Goal: Task Accomplishment & Management: Use online tool/utility

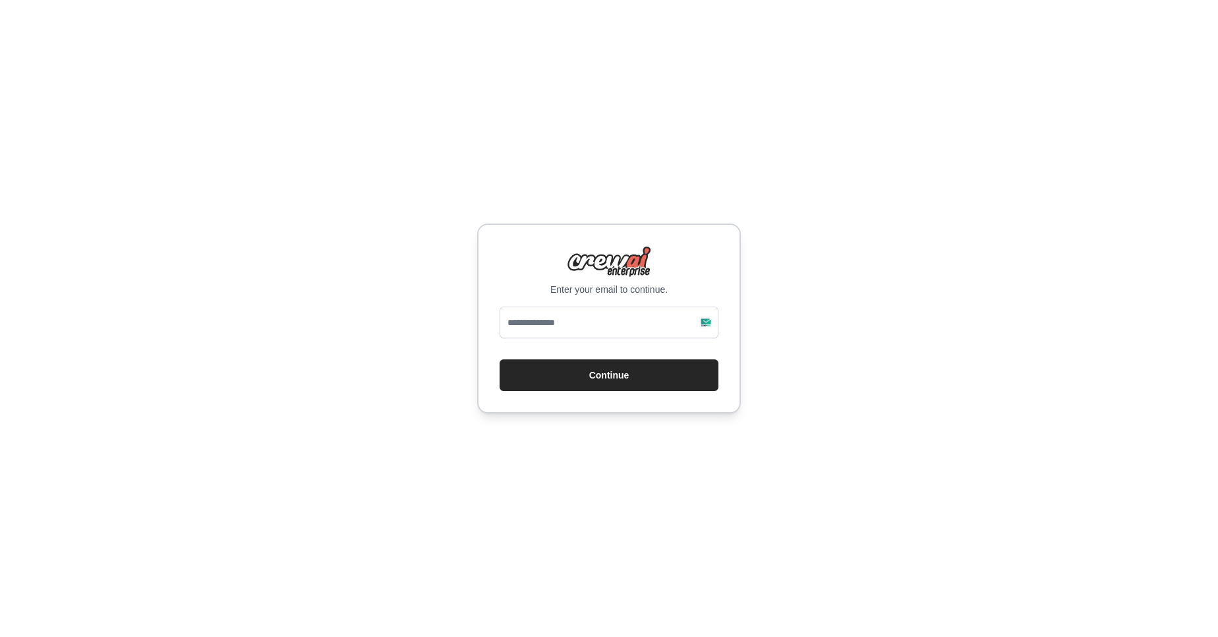
click at [825, 297] on div "Enter your email to continue. Continue" at bounding box center [609, 318] width 1218 height 637
click at [919, 298] on div "Enter your email to continue. Continue" at bounding box center [609, 318] width 1218 height 637
click at [564, 315] on input "email" at bounding box center [609, 322] width 219 height 32
type input "**********"
click at [566, 366] on button "Continue" at bounding box center [609, 375] width 219 height 32
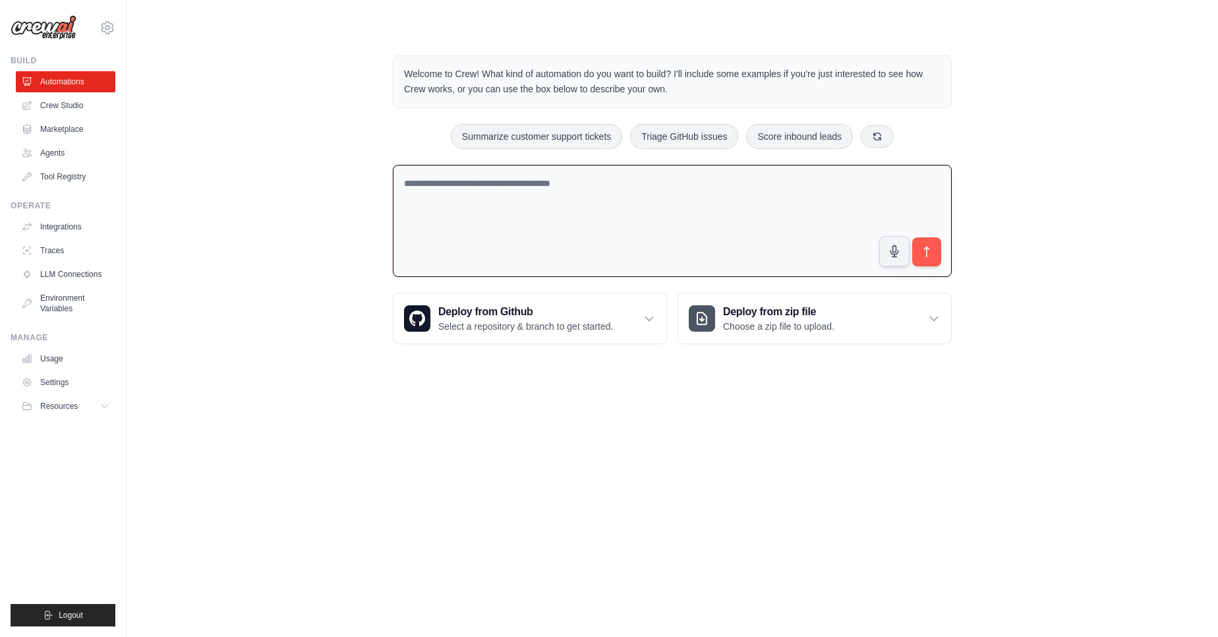
click at [620, 254] on textarea at bounding box center [672, 221] width 559 height 113
click at [471, 185] on textarea "**********" at bounding box center [672, 221] width 559 height 113
click at [478, 185] on textarea "**********" at bounding box center [672, 221] width 559 height 113
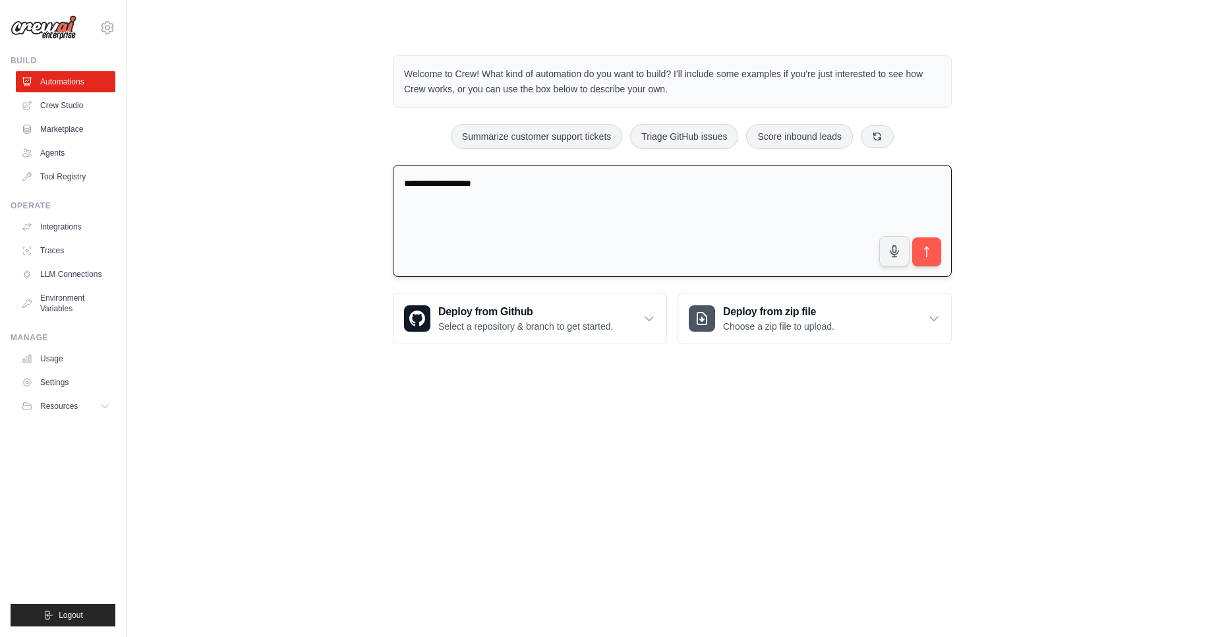
paste textarea "**"
type textarea "**********"
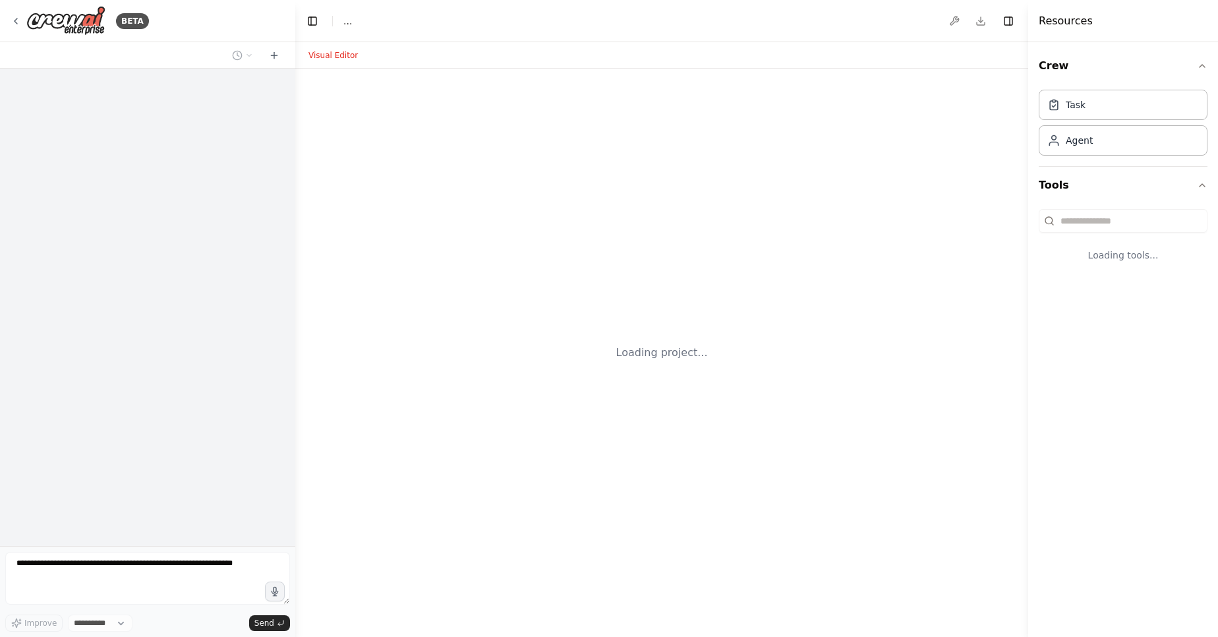
select select "****"
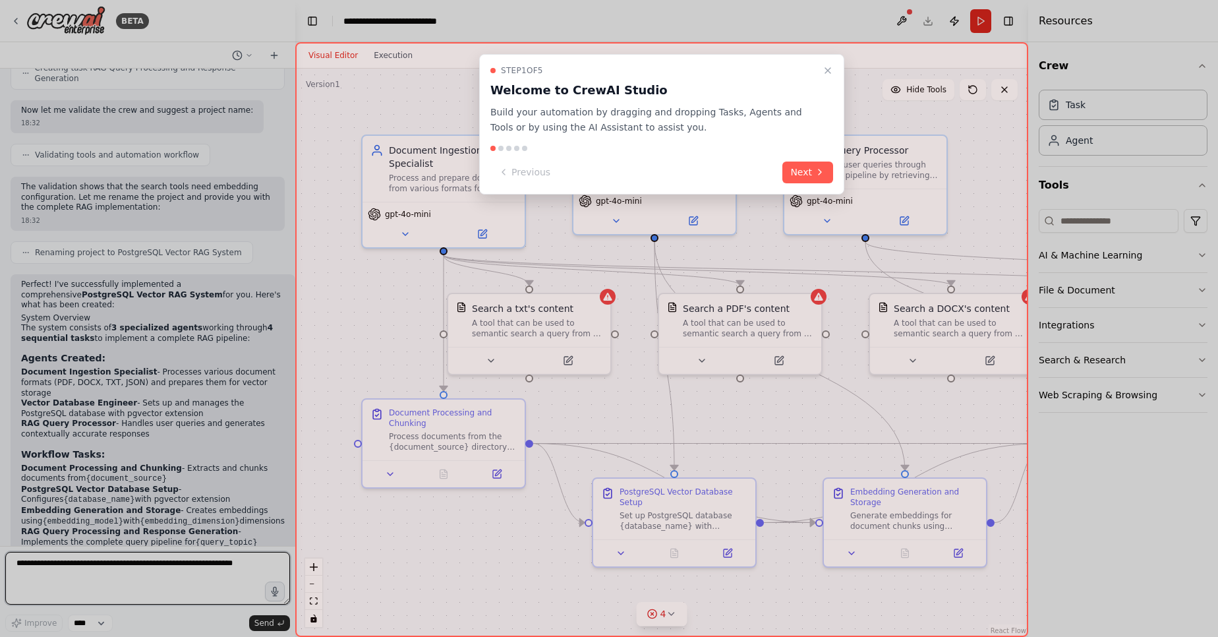
scroll to position [1064, 0]
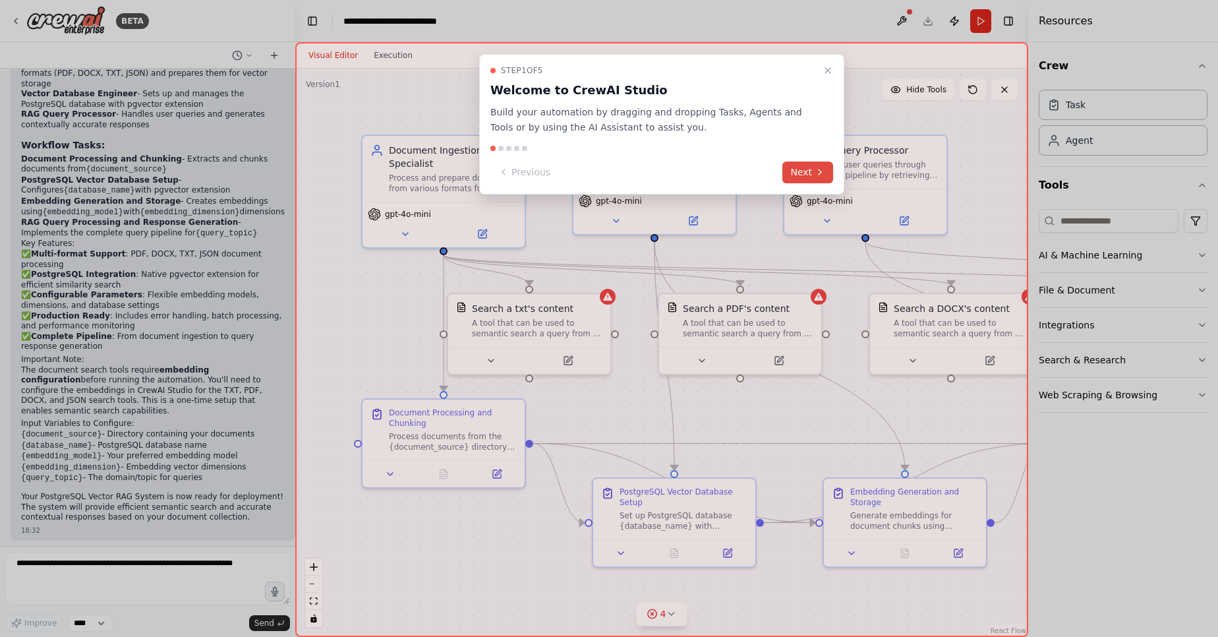
click at [820, 171] on icon at bounding box center [820, 172] width 11 height 11
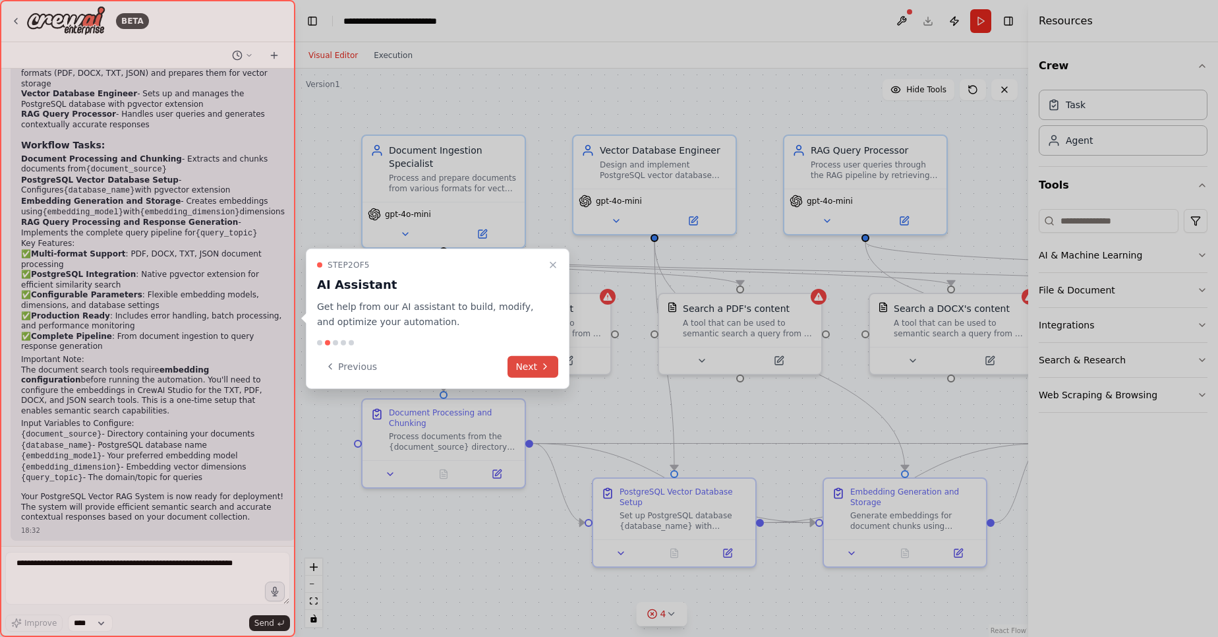
click at [551, 364] on button "Next" at bounding box center [532, 366] width 51 height 22
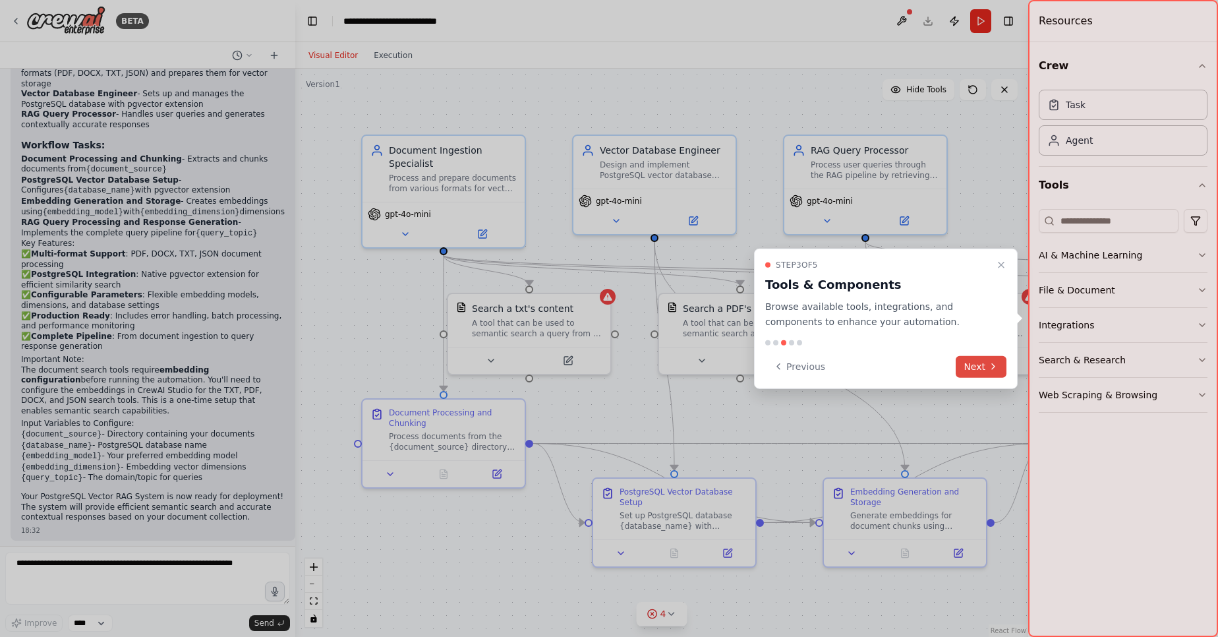
click at [973, 358] on button "Next" at bounding box center [981, 366] width 51 height 22
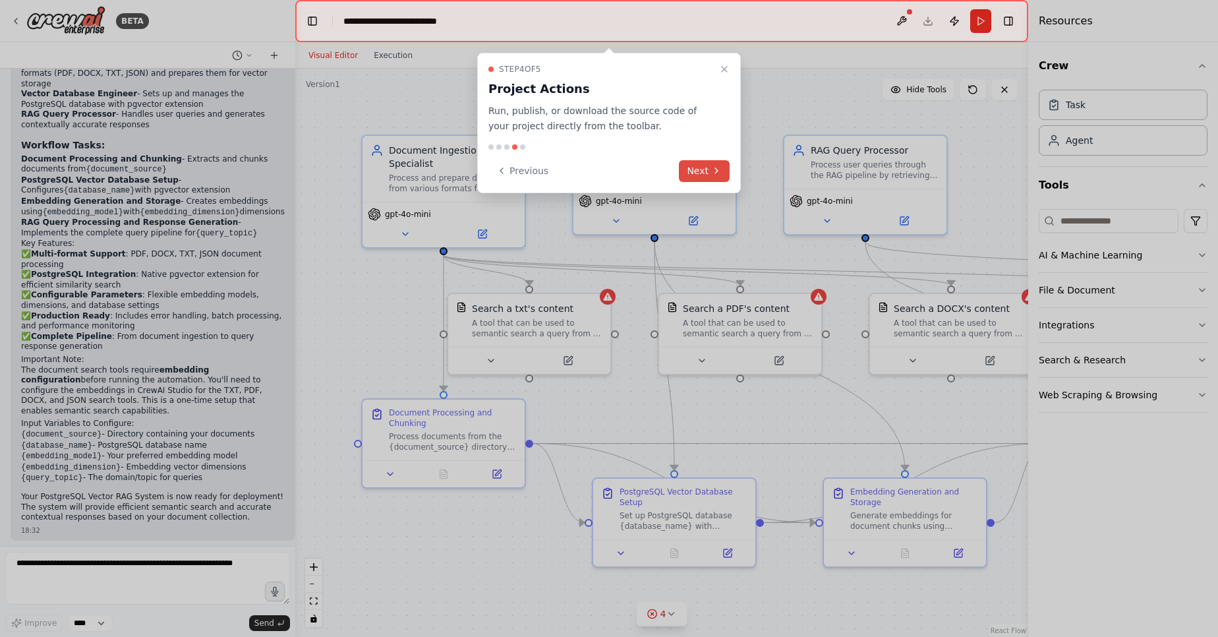
click at [696, 171] on button "Next" at bounding box center [704, 171] width 51 height 22
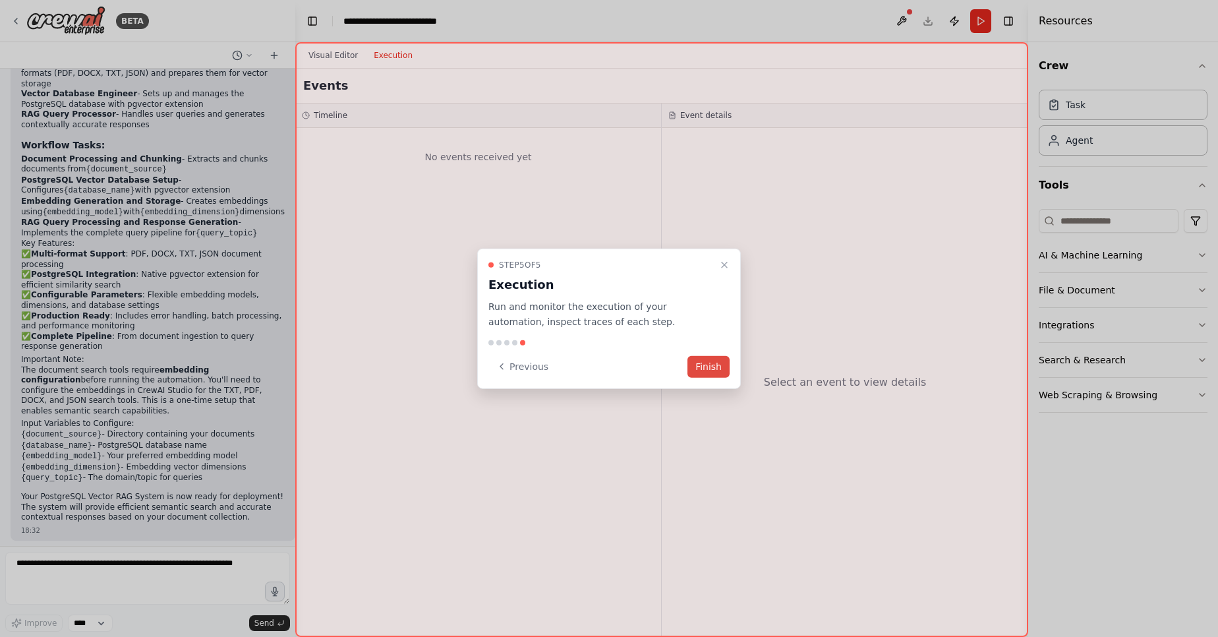
click at [716, 362] on button "Finish" at bounding box center [708, 366] width 42 height 22
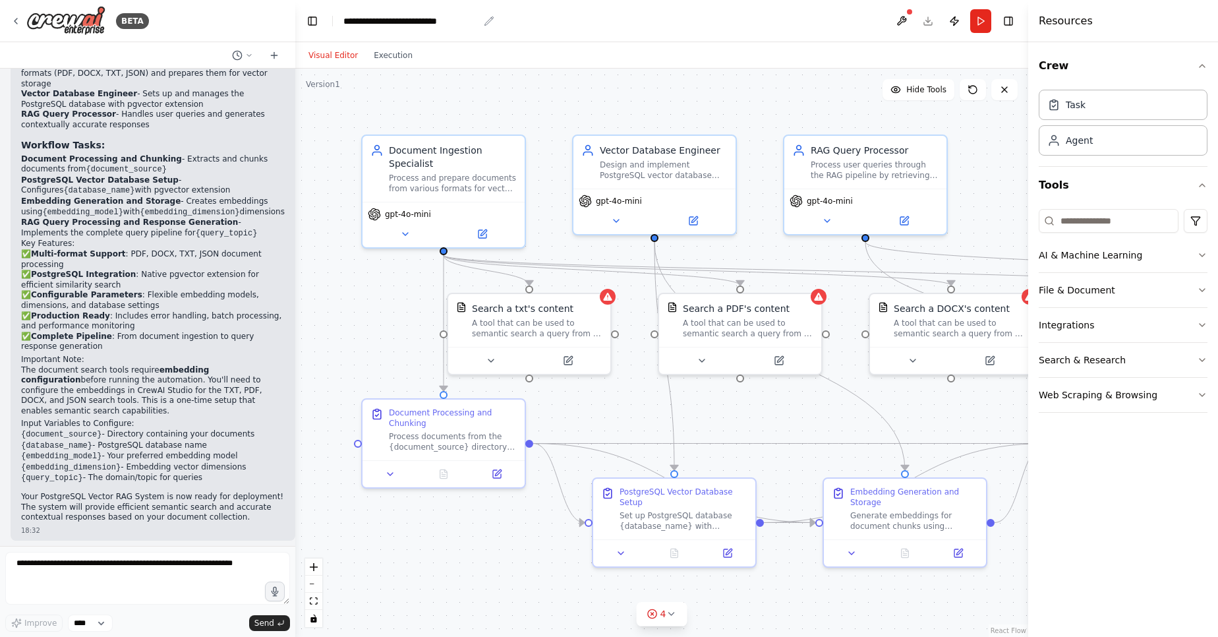
click at [424, 16] on div "**********" at bounding box center [410, 20] width 135 height 13
click at [573, 35] on header "**********" at bounding box center [661, 21] width 733 height 42
click at [890, 24] on header "**********" at bounding box center [661, 21] width 733 height 42
click at [901, 22] on button at bounding box center [901, 21] width 21 height 24
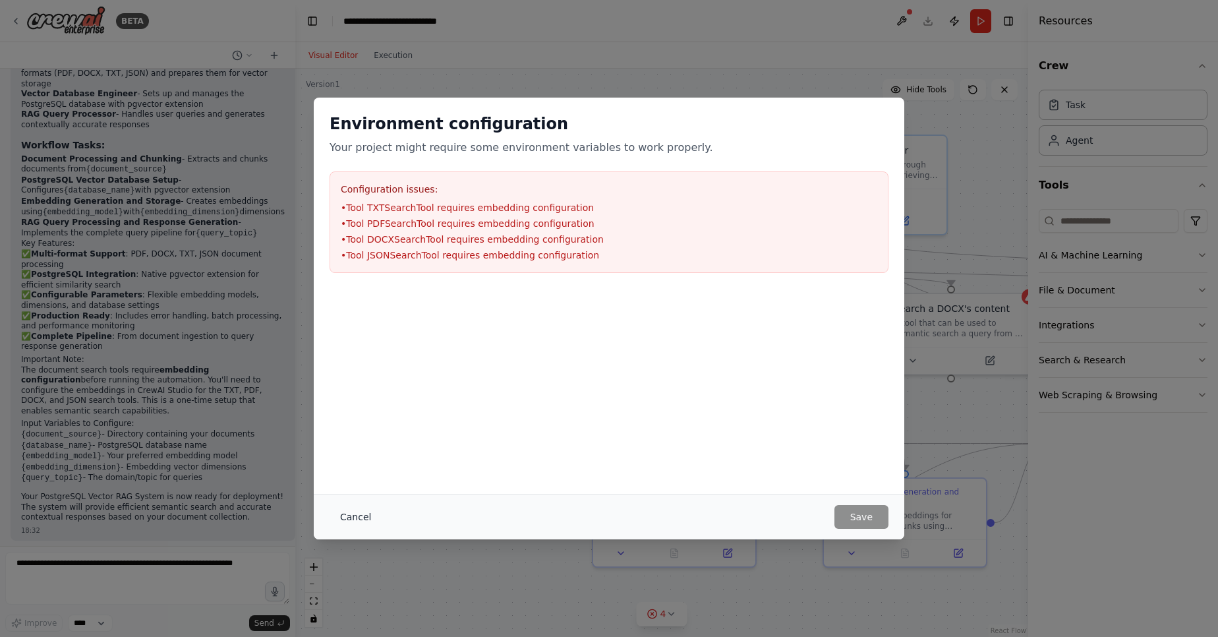
drag, startPoint x: 366, startPoint y: 491, endPoint x: 330, endPoint y: 507, distance: 38.9
click at [330, 507] on div "Environment configuration Your project might require some environment variables…" at bounding box center [609, 319] width 590 height 442
click at [354, 513] on button "Cancel" at bounding box center [355, 517] width 52 height 24
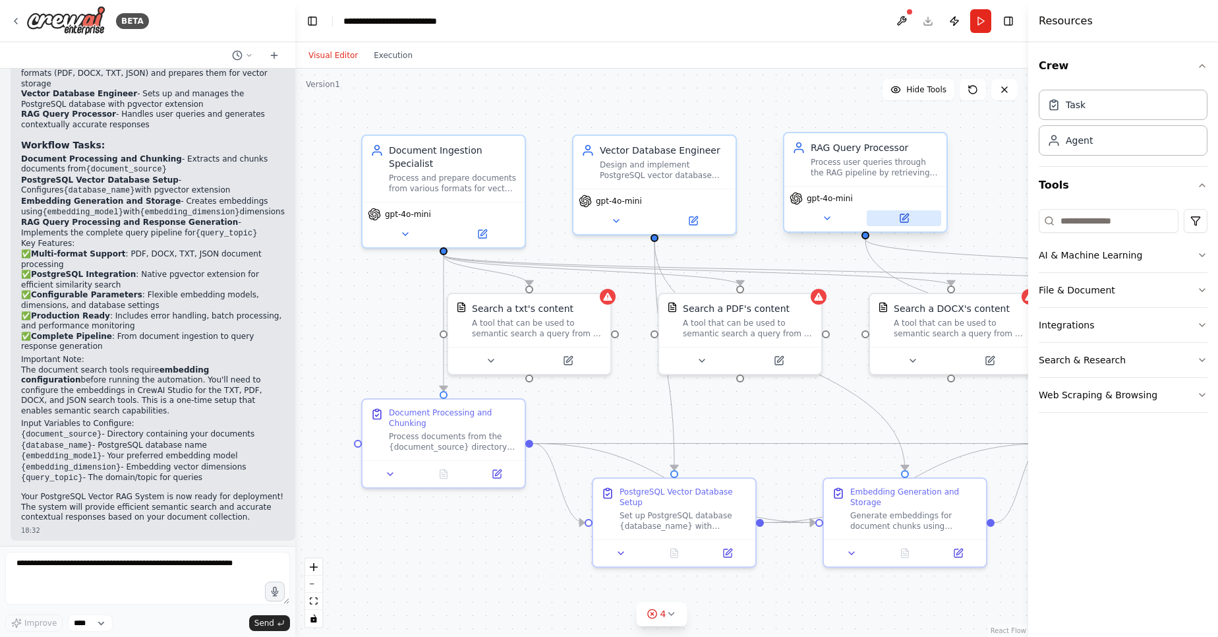
click at [905, 218] on icon at bounding box center [905, 217] width 6 height 6
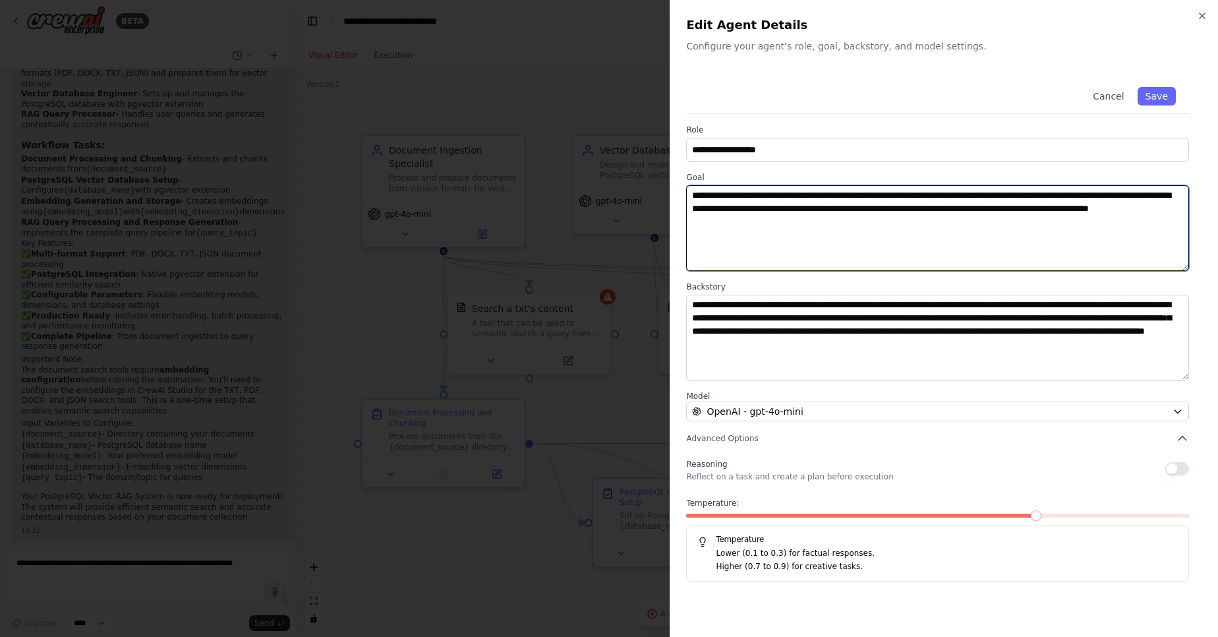
click at [820, 200] on textarea "**********" at bounding box center [937, 228] width 503 height 86
click at [820, 201] on textarea "**********" at bounding box center [937, 228] width 503 height 86
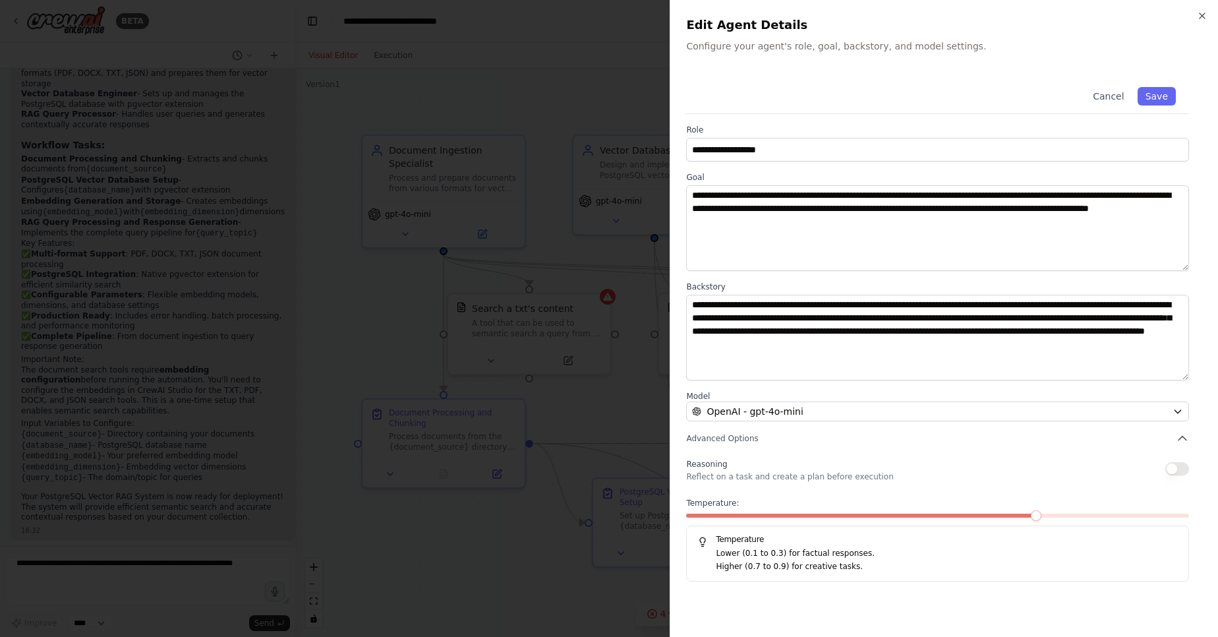
click at [832, 560] on p "Higher (0.7 to 0.9) for creative tasks." at bounding box center [947, 566] width 462 height 13
click at [763, 440] on button "Advanced Options" at bounding box center [937, 438] width 503 height 13
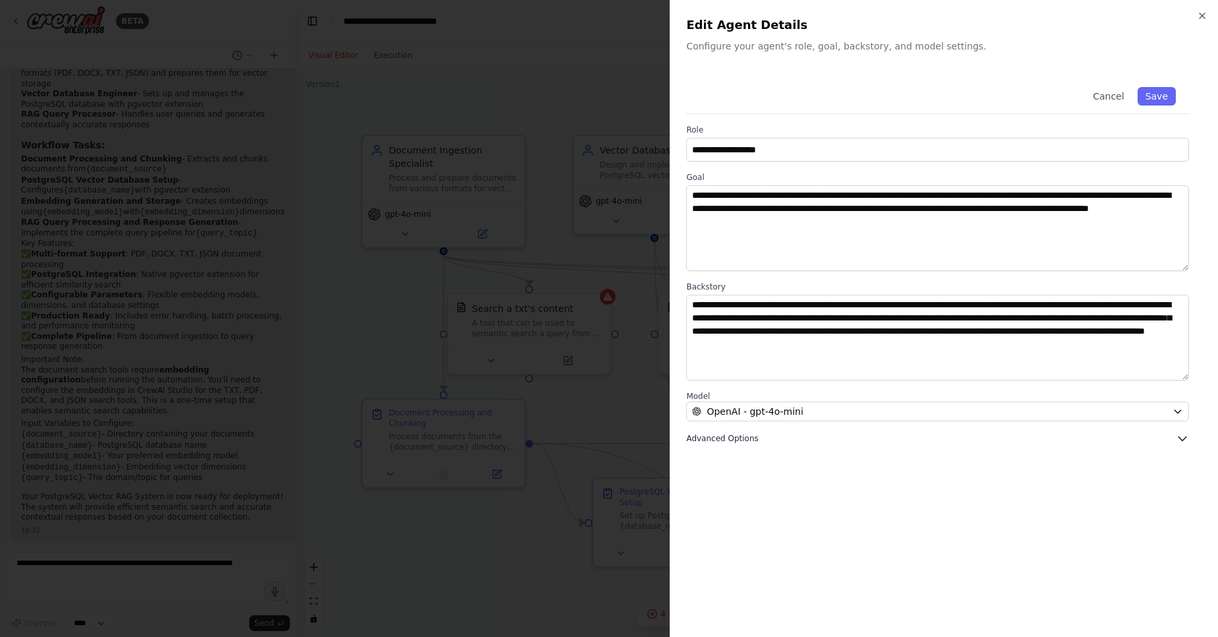
click at [763, 440] on button "Advanced Options" at bounding box center [937, 438] width 503 height 13
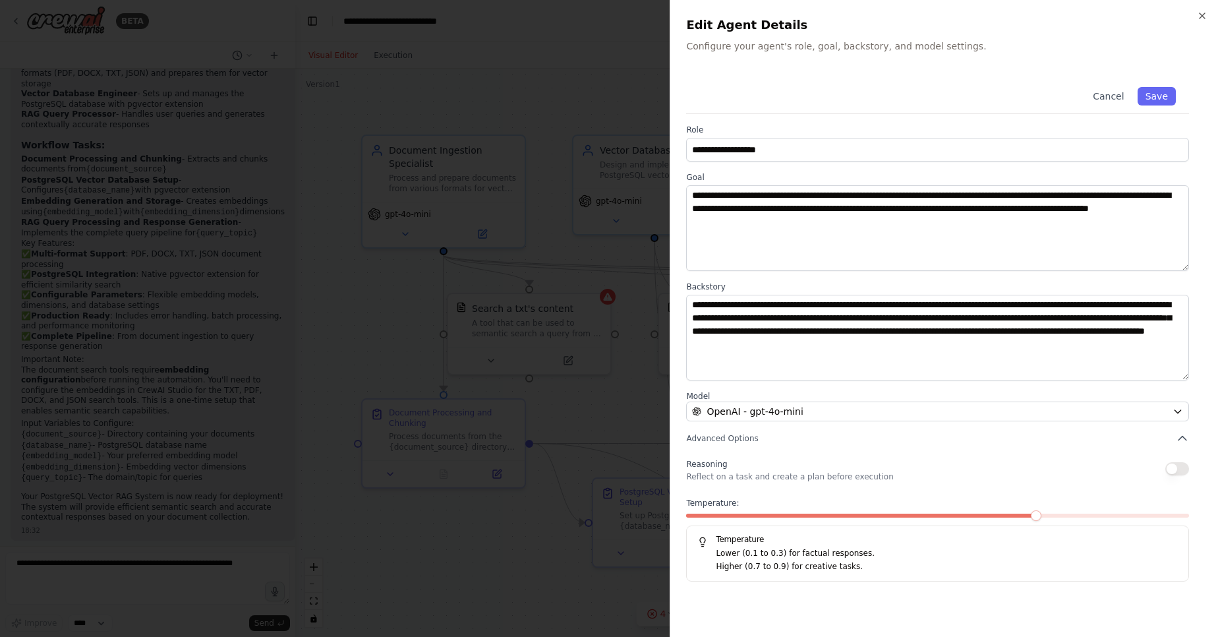
click at [759, 475] on p "Reflect on a task and create a plan before execution" at bounding box center [789, 476] width 207 height 11
click at [1182, 474] on button "button" at bounding box center [1177, 468] width 24 height 13
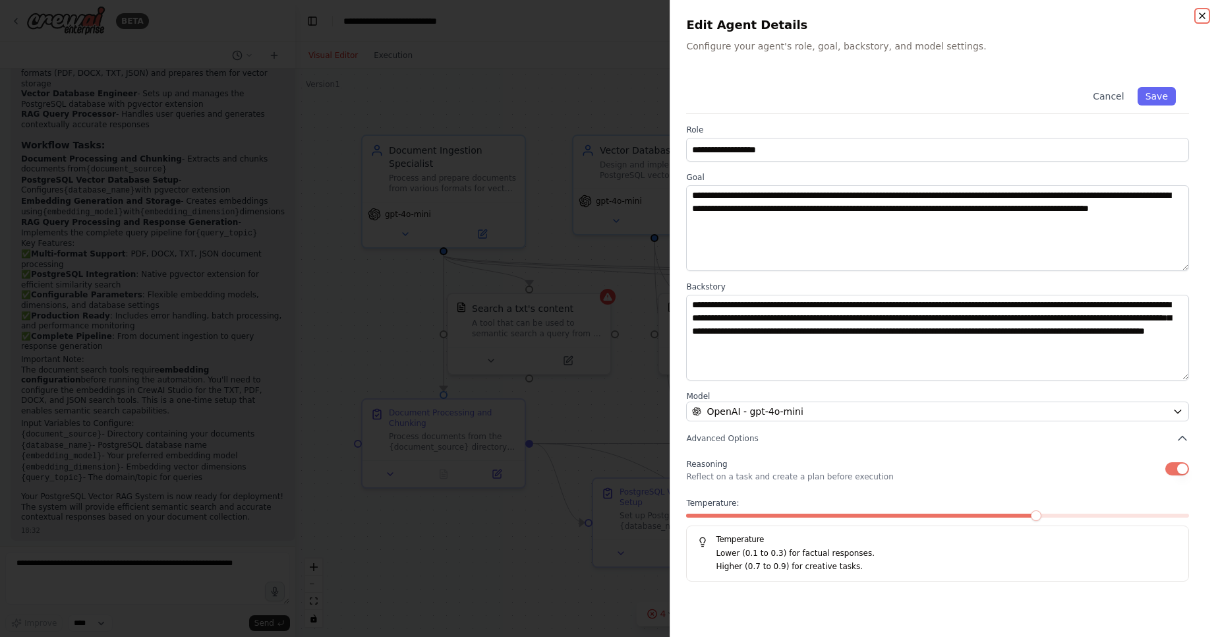
click at [1197, 18] on icon "button" at bounding box center [1202, 16] width 11 height 11
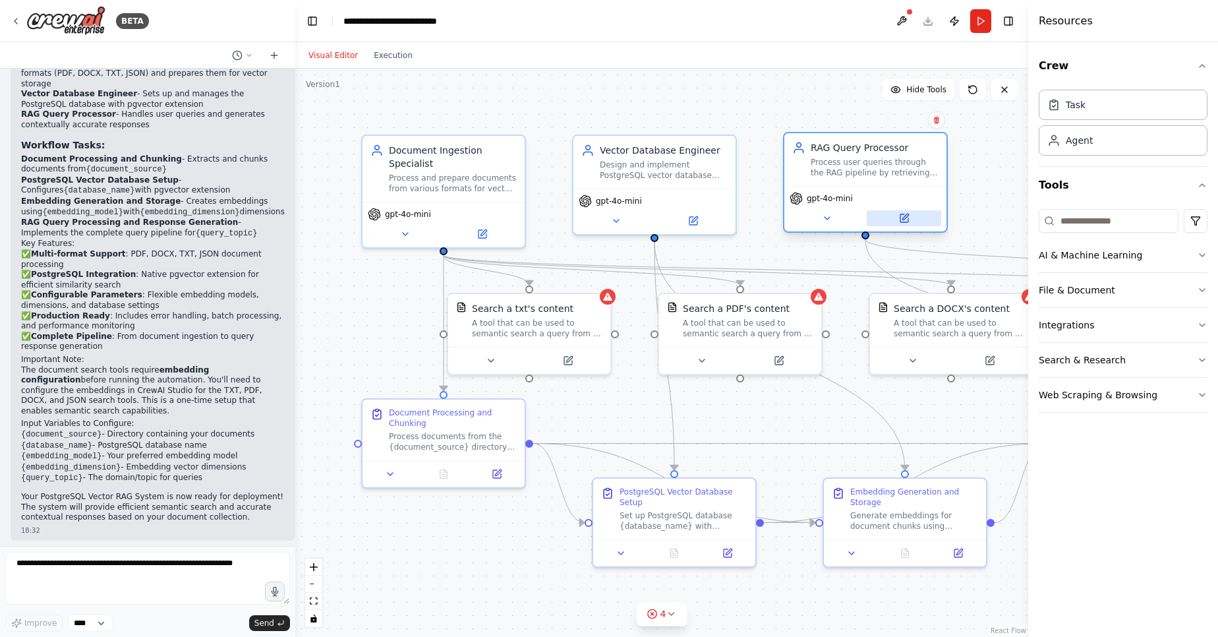
click at [908, 222] on icon at bounding box center [904, 218] width 11 height 11
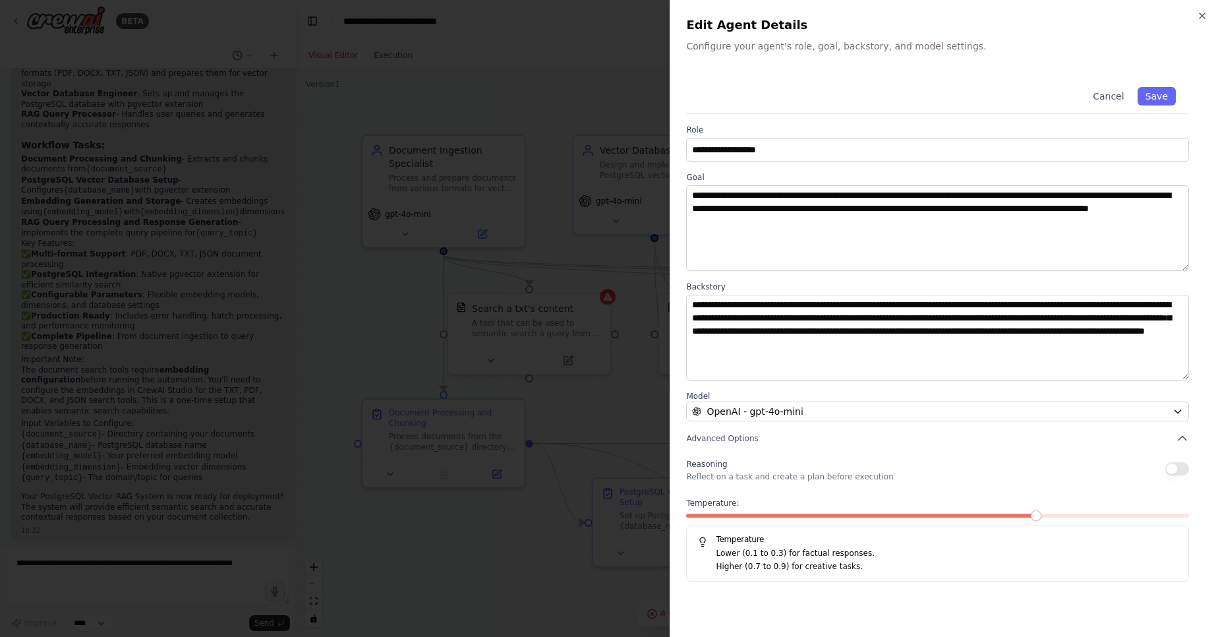
click at [1172, 471] on button "button" at bounding box center [1177, 468] width 24 height 13
click at [1162, 90] on button "Save" at bounding box center [1156, 96] width 38 height 18
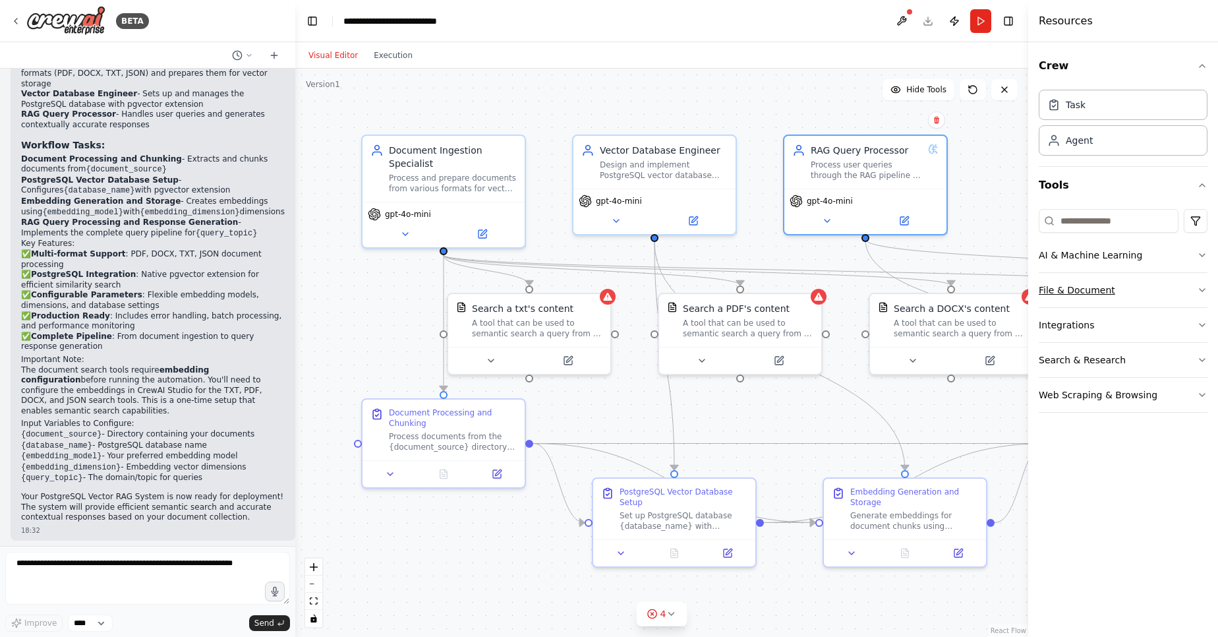
click at [1157, 291] on button "File & Document" at bounding box center [1123, 290] width 169 height 34
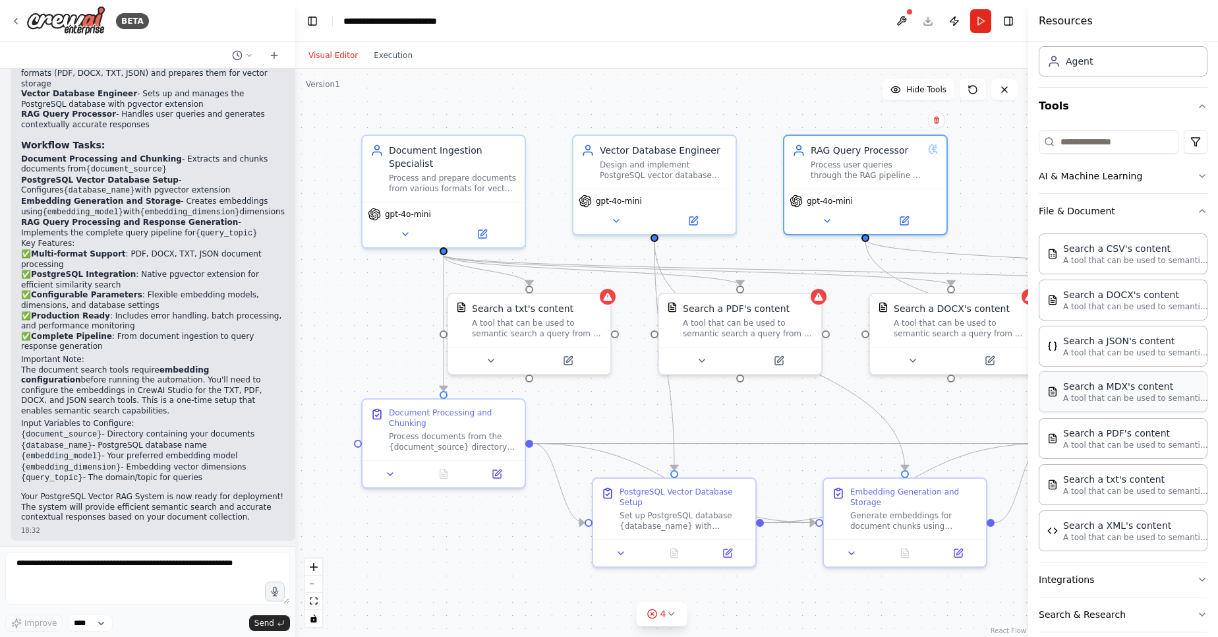
scroll to position [130, 0]
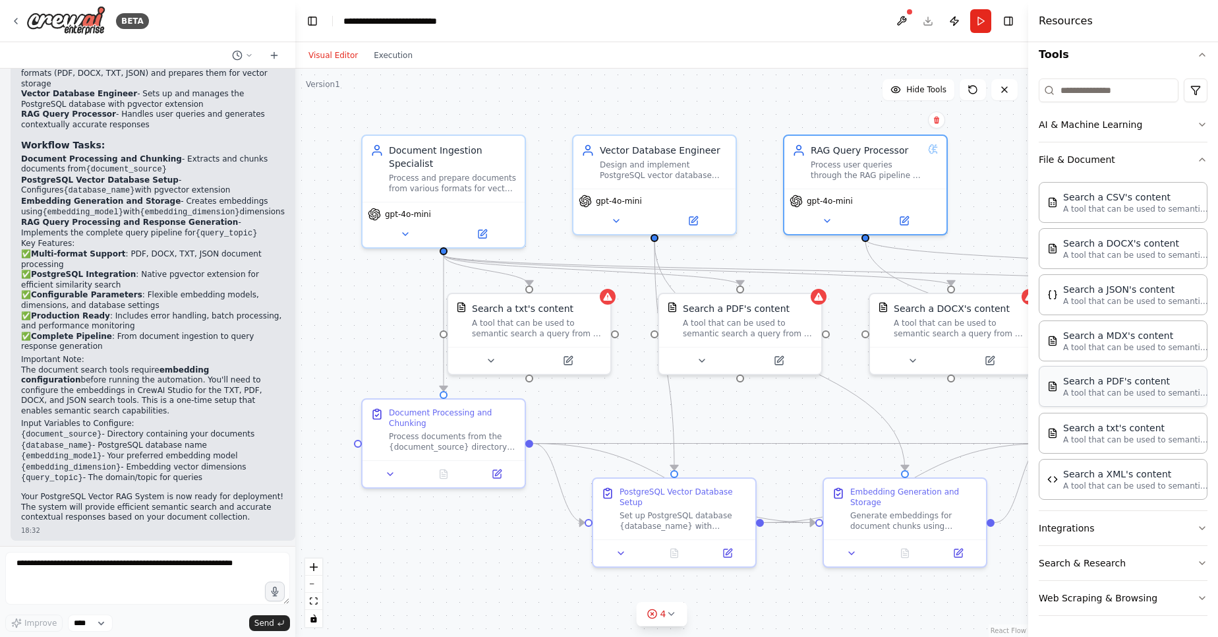
click at [1115, 393] on p "A tool that can be used to semantic search a query from a PDF's content." at bounding box center [1135, 392] width 145 height 11
click at [1121, 386] on div "Search a PDF's content" at bounding box center [1135, 380] width 145 height 13
click at [780, 363] on button at bounding box center [778, 358] width 74 height 16
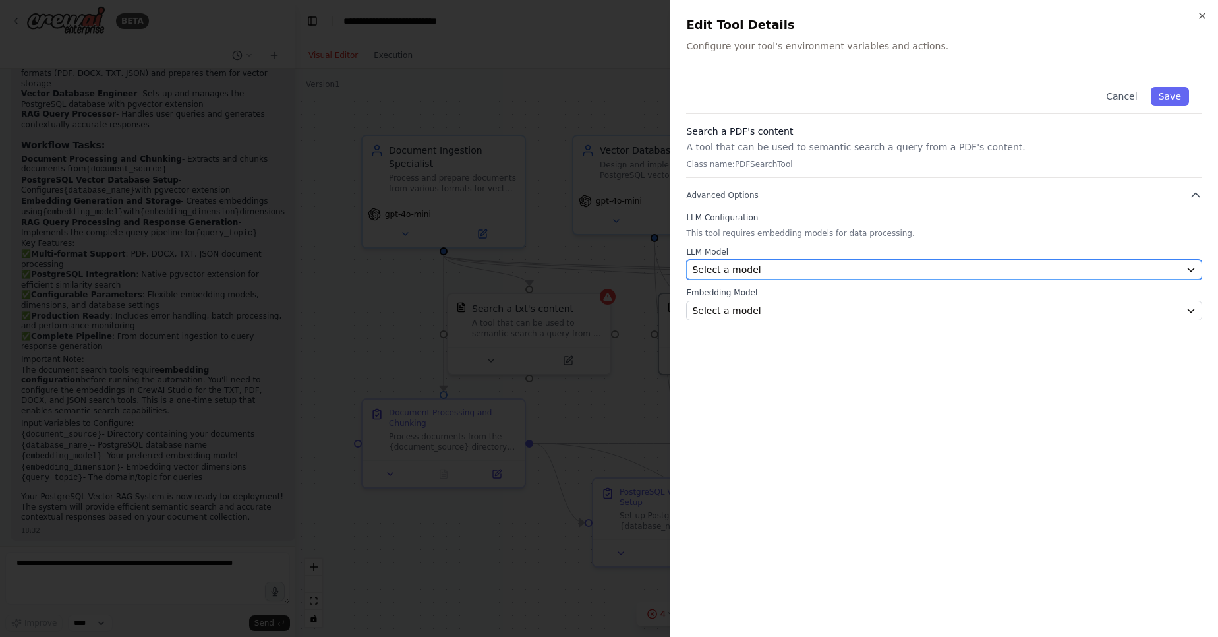
click at [795, 277] on button "Select a model" at bounding box center [944, 270] width 516 height 20
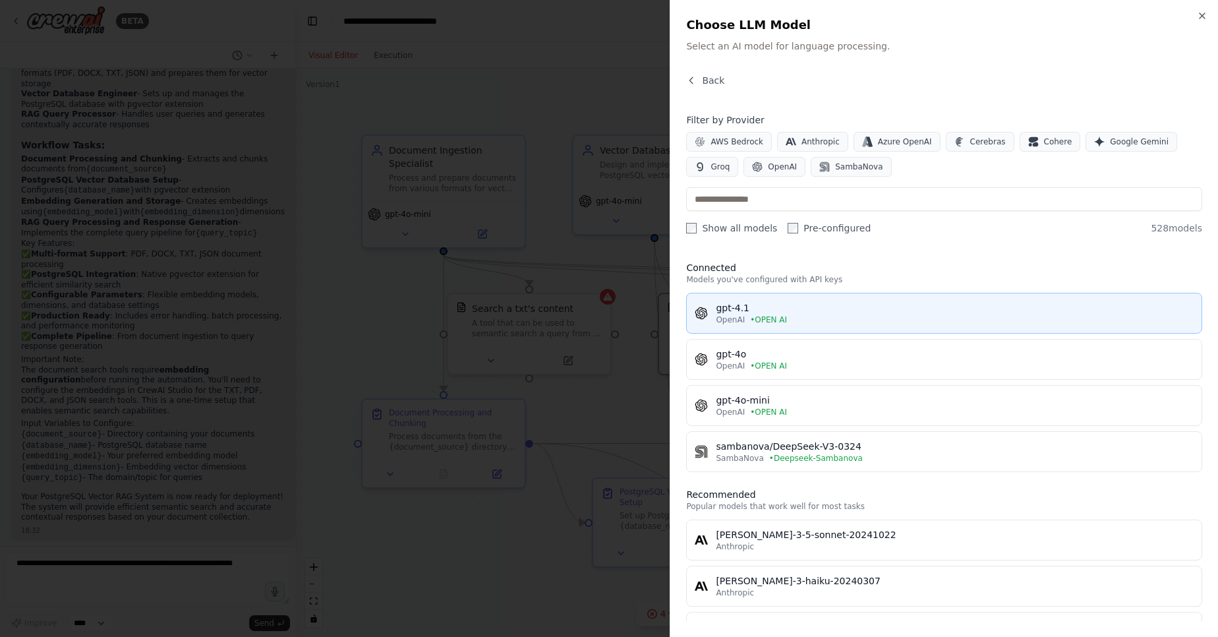
click at [828, 320] on div "OpenAI • OPEN AI" at bounding box center [955, 319] width 478 height 11
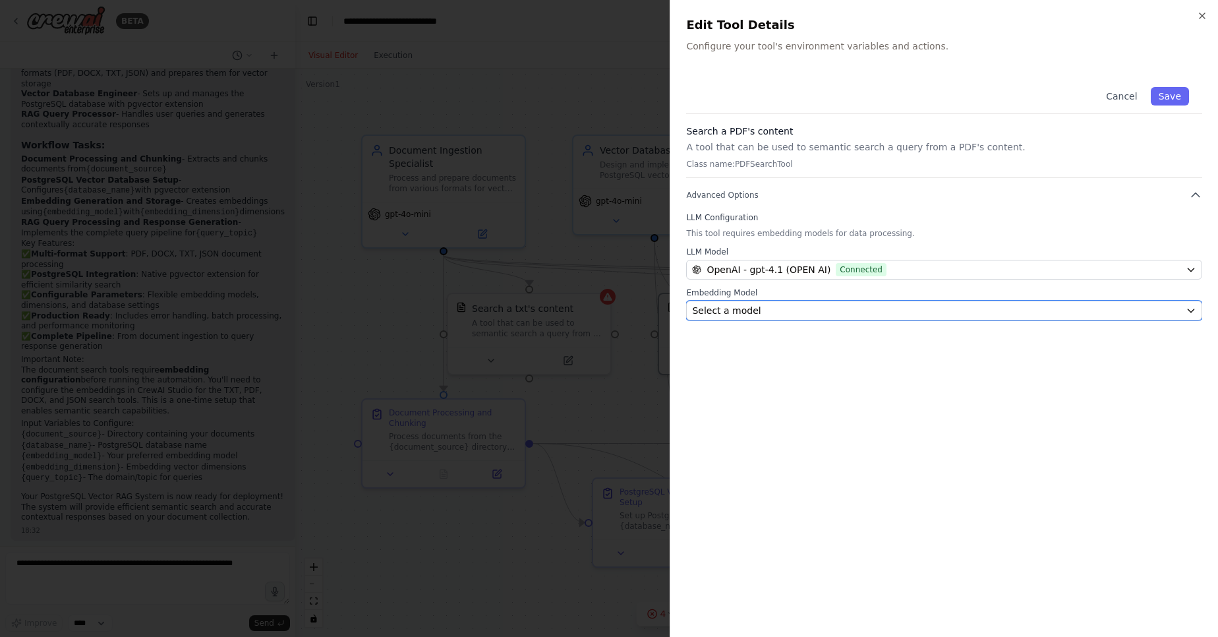
click at [818, 312] on div "Select a model" at bounding box center [936, 310] width 488 height 13
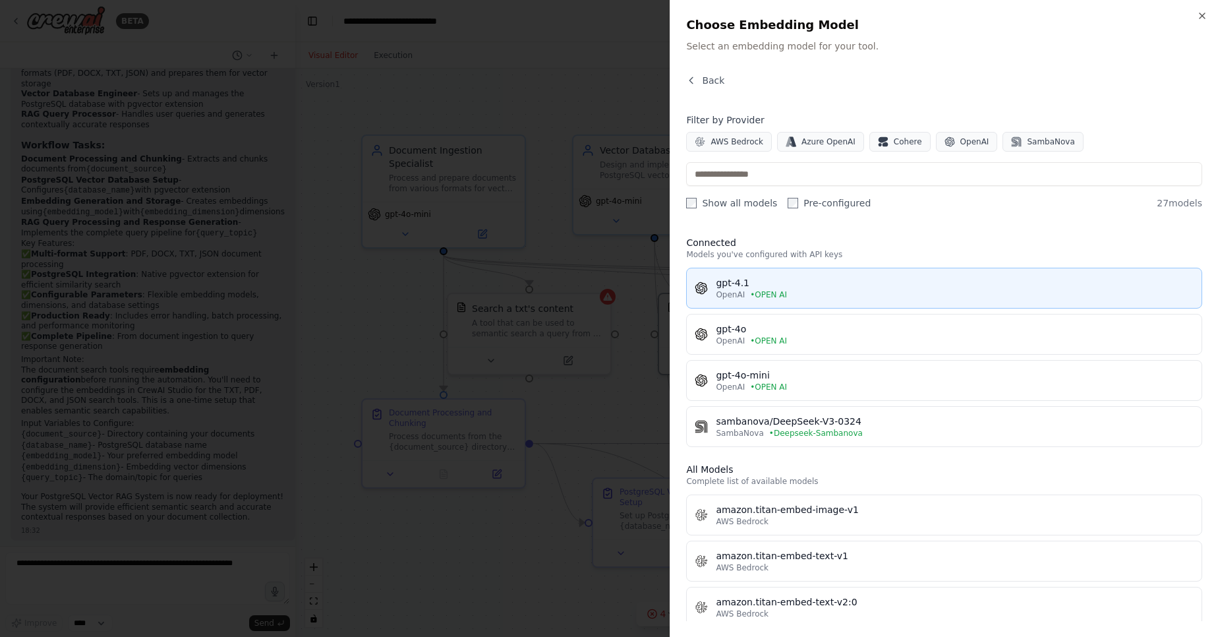
click at [801, 295] on div "OpenAI • OPEN AI" at bounding box center [955, 294] width 478 height 11
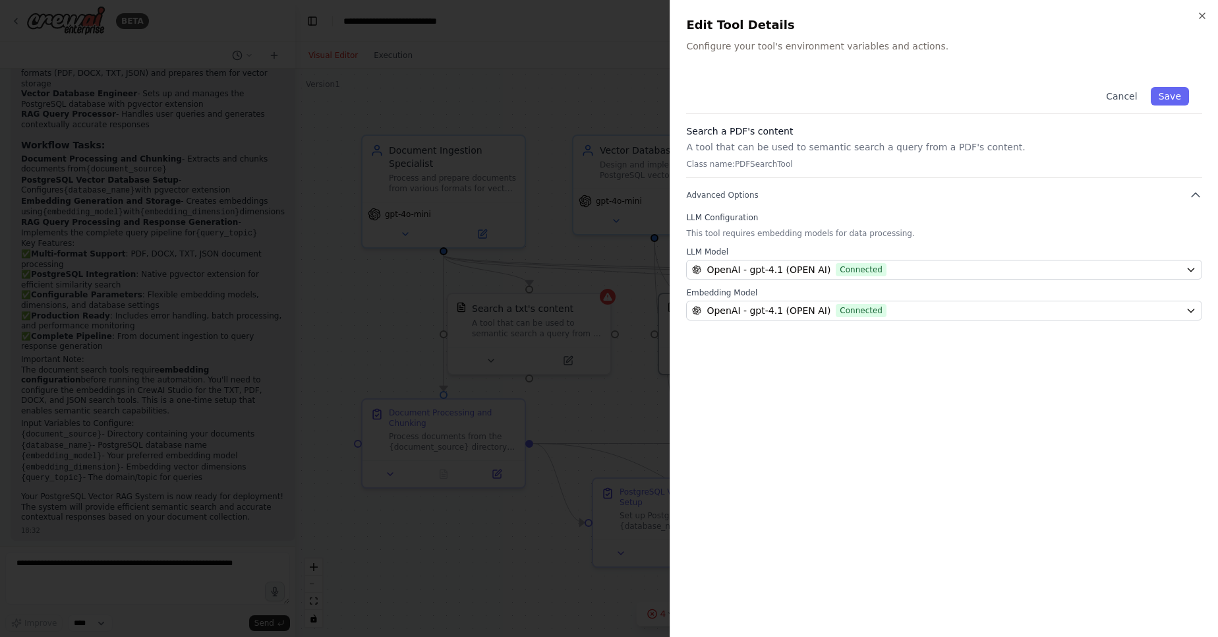
click at [735, 142] on p "A tool that can be used to semantic search a query from a PDF's content." at bounding box center [944, 146] width 516 height 13
click at [798, 236] on p "This tool requires embedding models for data processing." at bounding box center [944, 233] width 516 height 11
drag, startPoint x: 798, startPoint y: 236, endPoint x: 824, endPoint y: 215, distance: 33.3
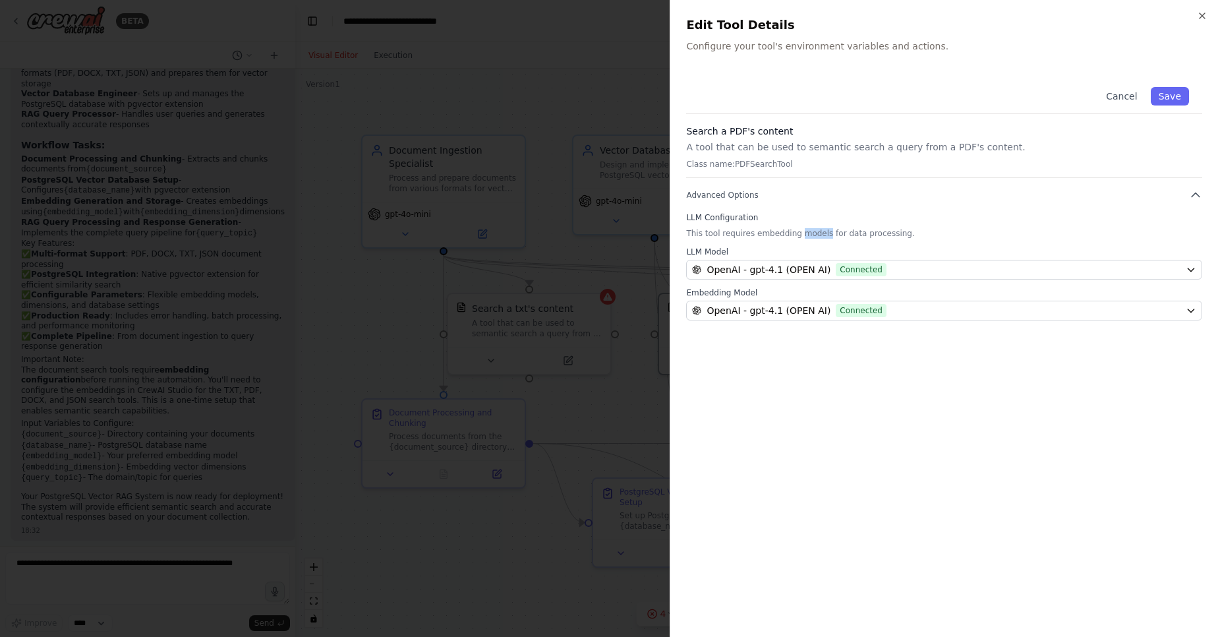
click at [799, 235] on p "This tool requires embedding models for data processing." at bounding box center [944, 233] width 516 height 11
click at [1171, 107] on div "Cancel Save" at bounding box center [944, 94] width 516 height 40
click at [1172, 93] on button "Save" at bounding box center [1170, 96] width 38 height 18
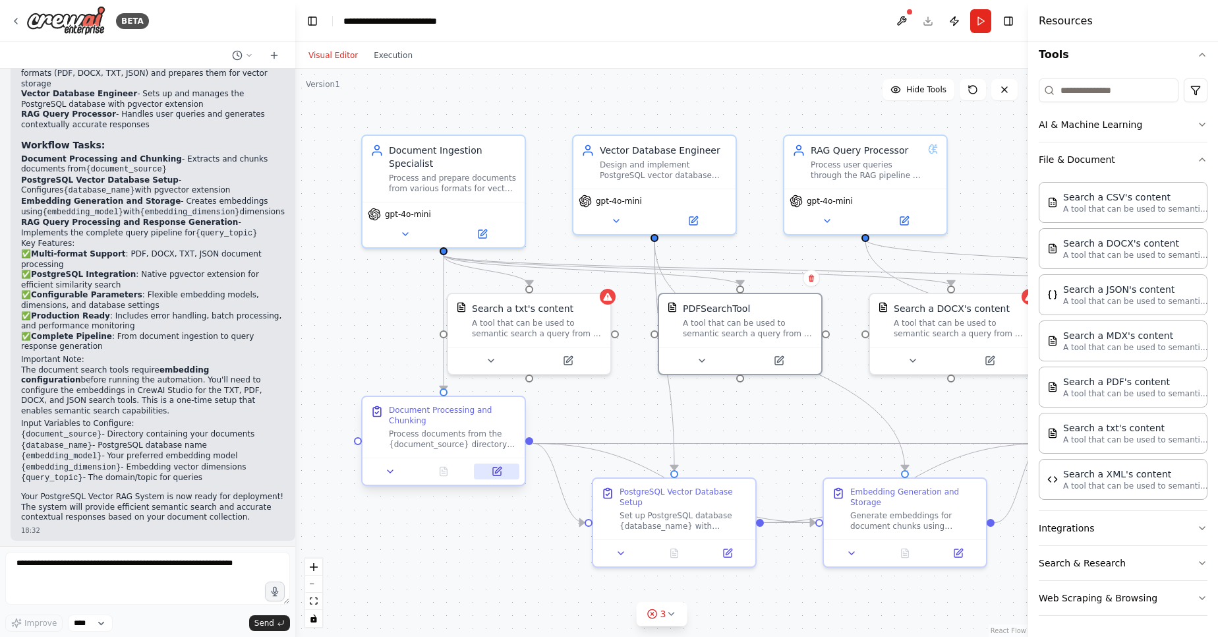
click at [510, 473] on button at bounding box center [496, 471] width 45 height 16
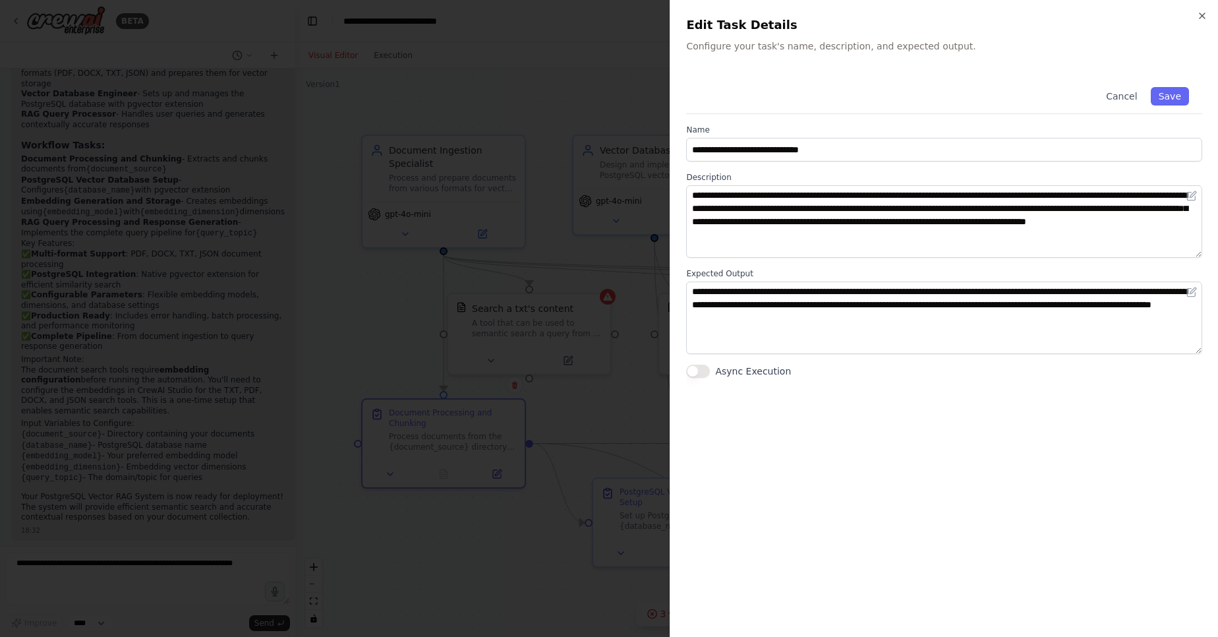
click at [700, 375] on button "Async Execution" at bounding box center [698, 370] width 24 height 13
click at [1172, 98] on button "Save" at bounding box center [1170, 96] width 38 height 18
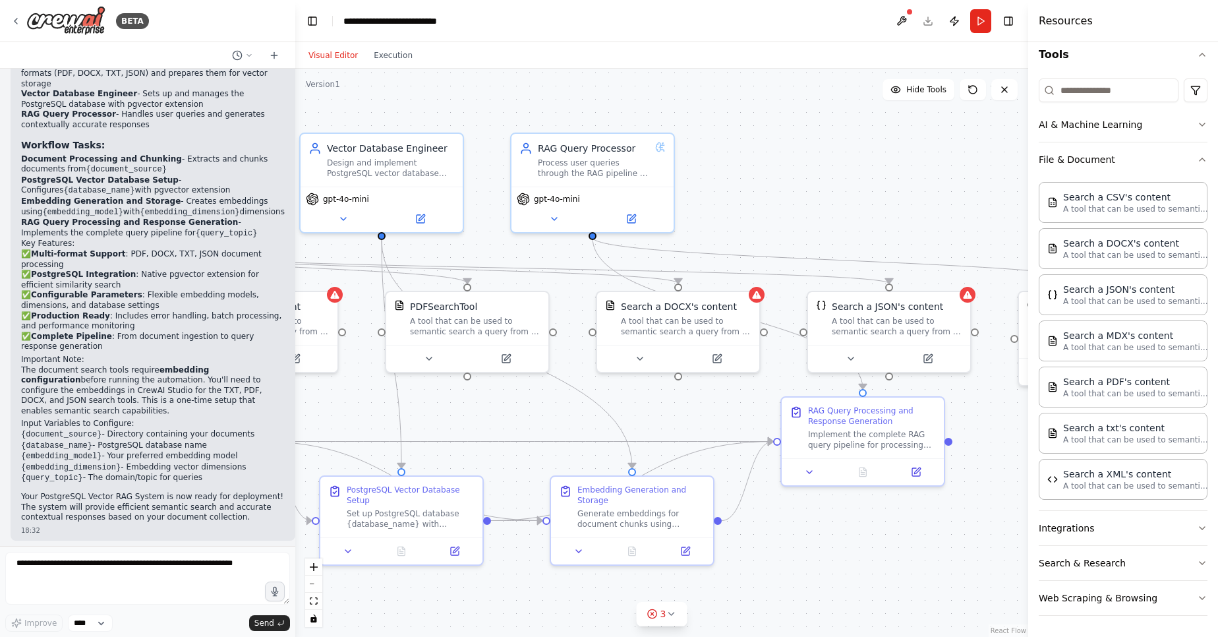
drag, startPoint x: 939, startPoint y: 422, endPoint x: 664, endPoint y: 419, distance: 275.5
click at [664, 419] on div ".deletable-edge-delete-btn { width: 20px; height: 20px; border: 0px solid #ffff…" at bounding box center [661, 353] width 733 height 568
click at [910, 470] on icon at bounding box center [913, 469] width 8 height 8
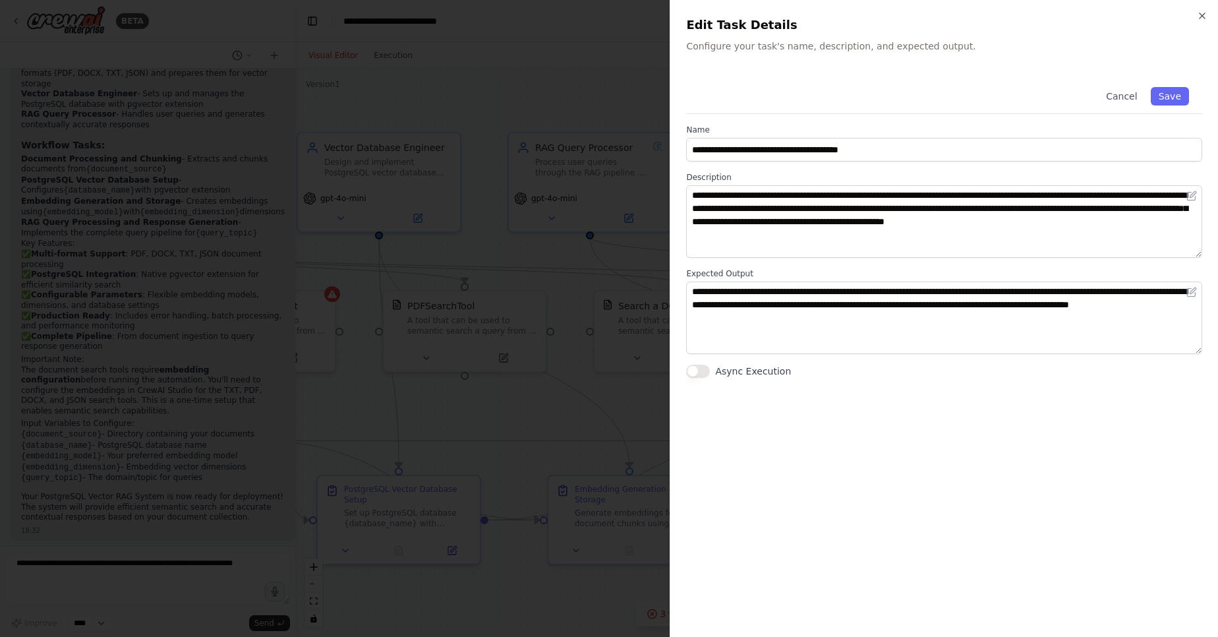
click at [697, 371] on button "Async Execution" at bounding box center [698, 370] width 24 height 13
click at [1166, 97] on button "Save" at bounding box center [1170, 96] width 38 height 18
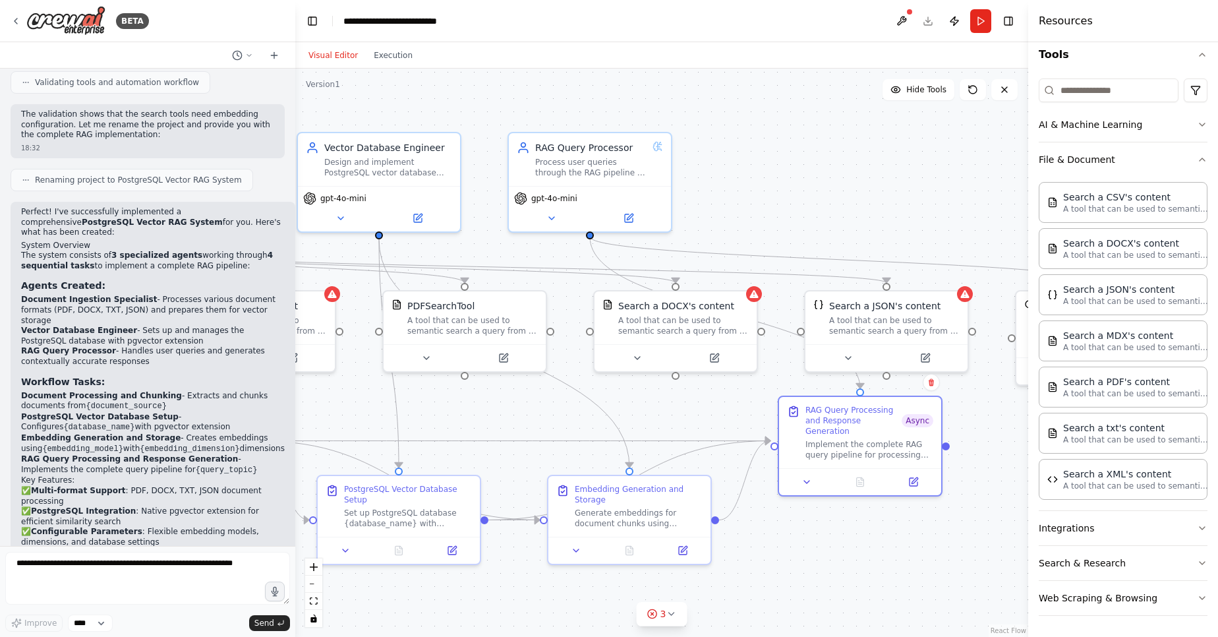
scroll to position [826, 0]
click at [123, 175] on span "Renaming project to PostgreSQL Vector RAG System" at bounding box center [138, 180] width 207 height 11
click at [122, 175] on span "Renaming project to PostgreSQL Vector RAG System" at bounding box center [138, 180] width 207 height 11
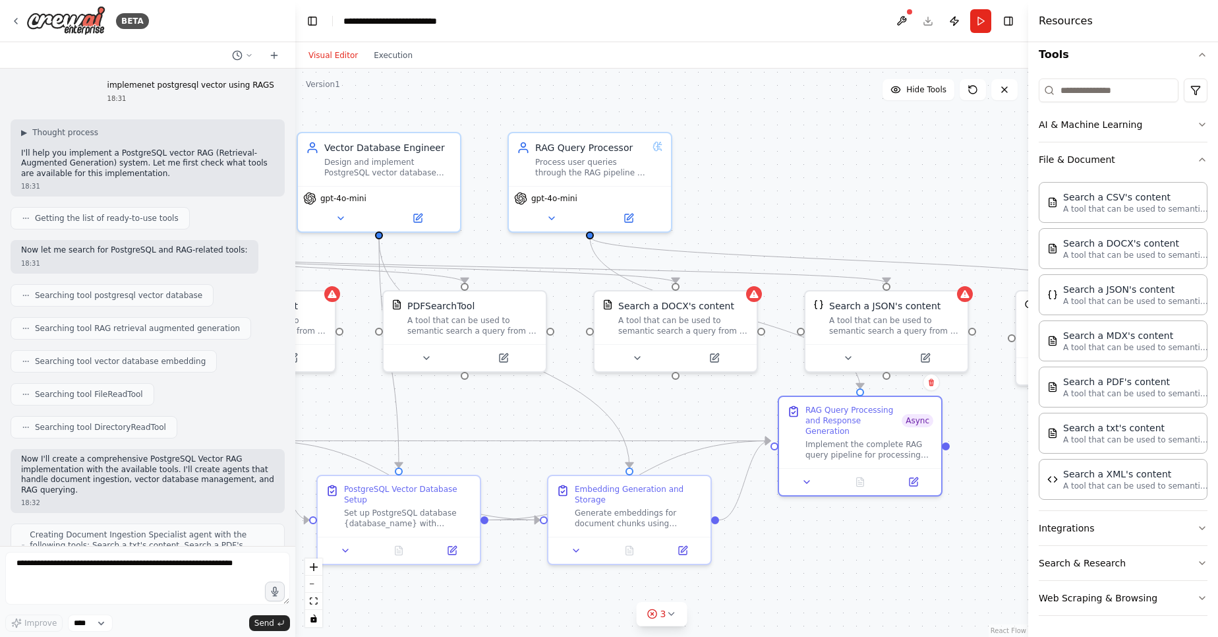
scroll to position [0, 0]
click at [111, 163] on p "I'll help you implement a PostgreSQL vector RAG (Retrieval-Augmented Generation…" at bounding box center [147, 167] width 253 height 31
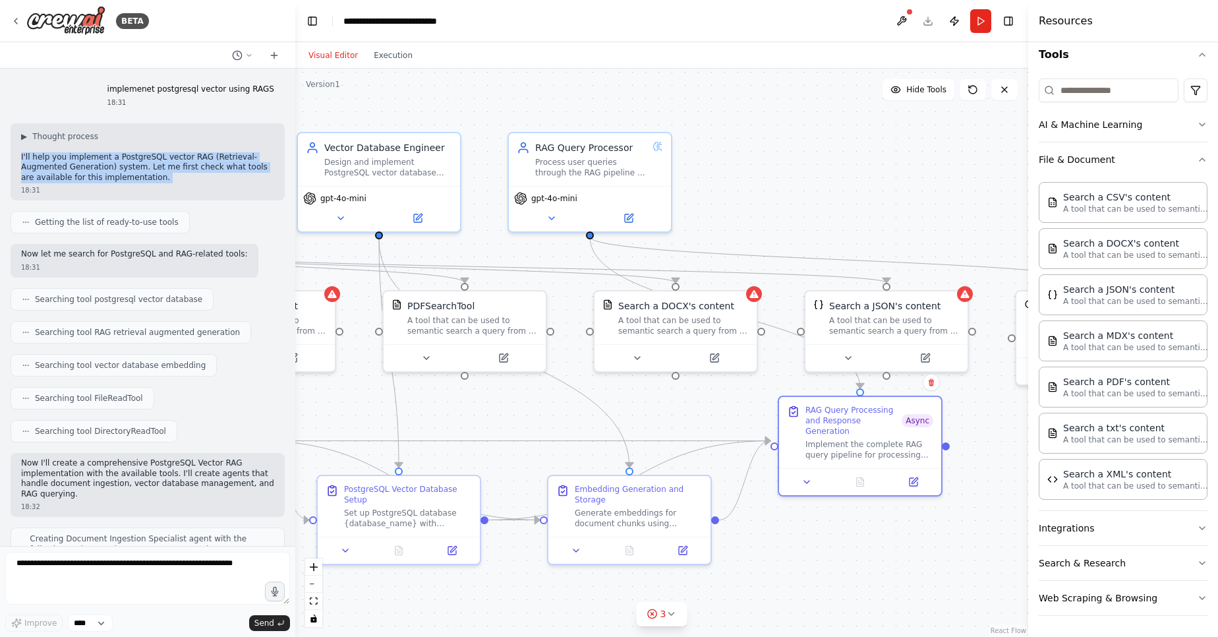
click at [111, 163] on p "I'll help you implement a PostgreSQL vector RAG (Retrieval-Augmented Generation…" at bounding box center [147, 167] width 253 height 31
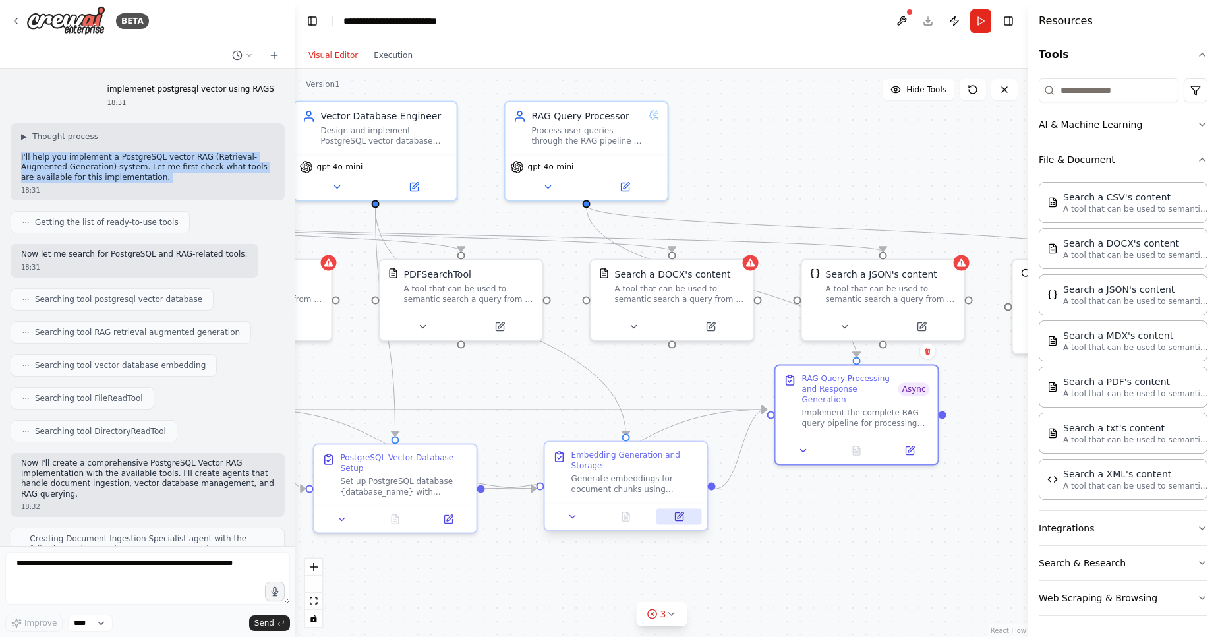
click at [679, 517] on icon at bounding box center [680, 515] width 6 height 6
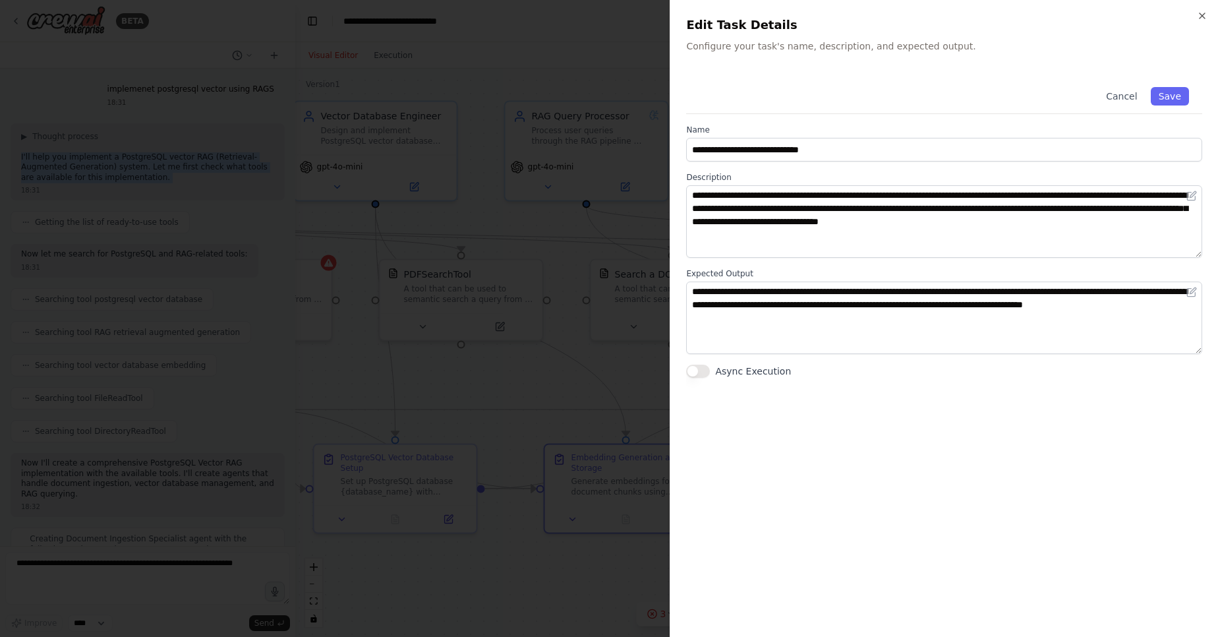
click at [705, 377] on button "Async Execution" at bounding box center [698, 370] width 24 height 13
click at [1165, 91] on button "Save" at bounding box center [1170, 96] width 38 height 18
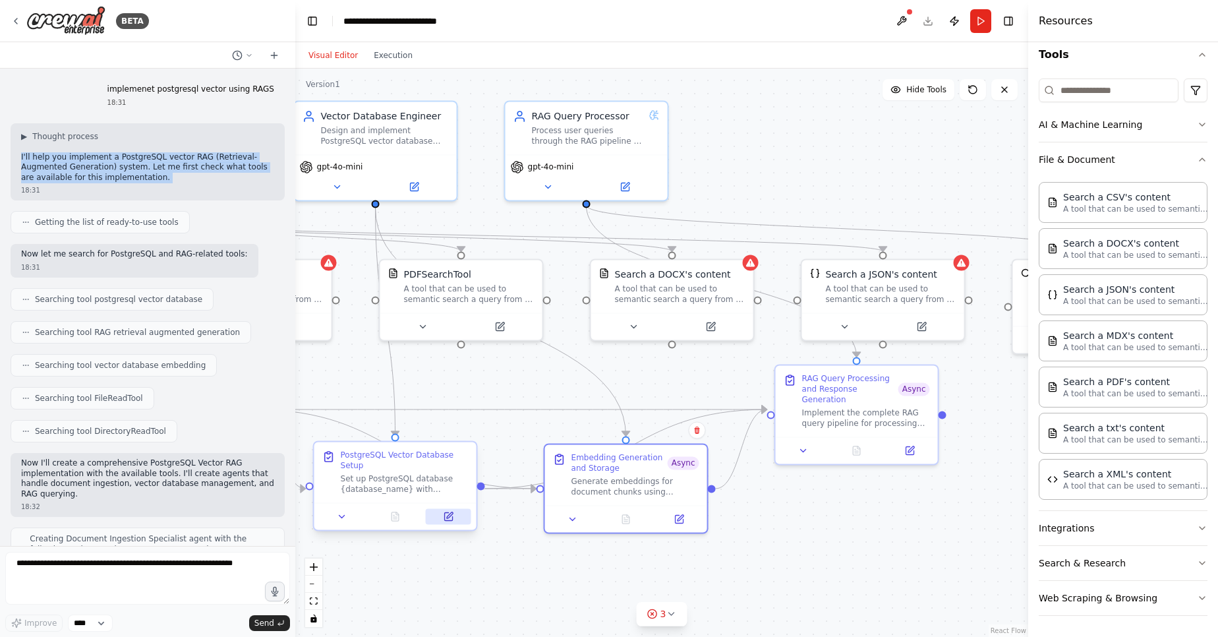
click at [446, 522] on button at bounding box center [448, 516] width 45 height 16
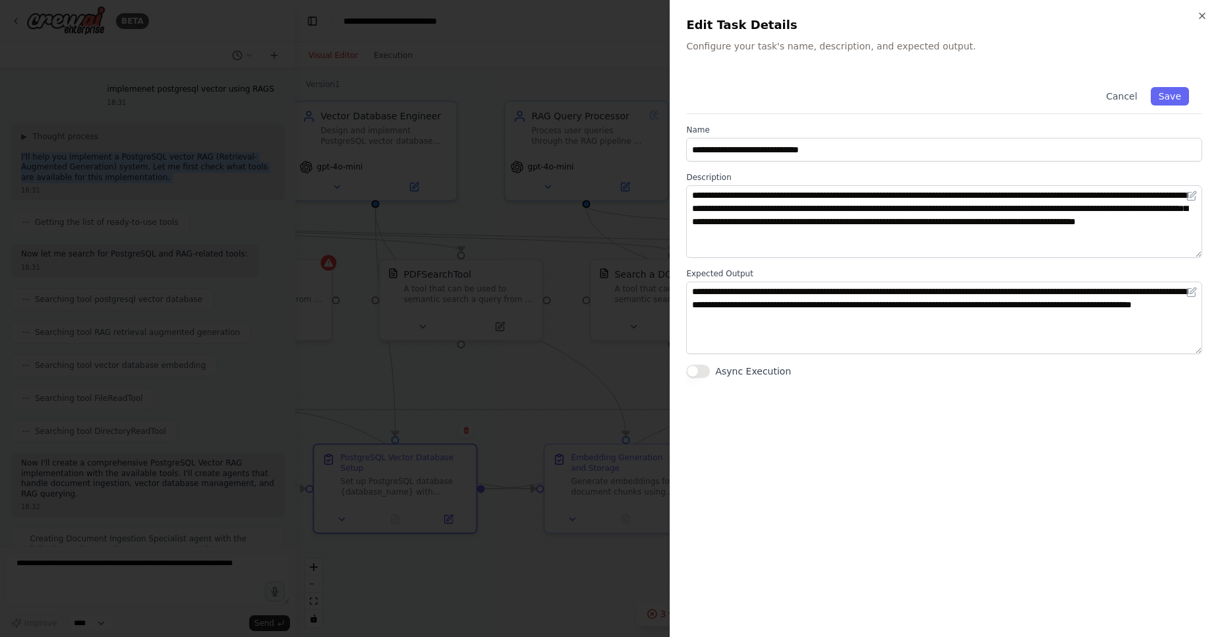
click at [701, 370] on button "Async Execution" at bounding box center [698, 370] width 24 height 13
click at [1164, 96] on button "Save" at bounding box center [1170, 96] width 38 height 18
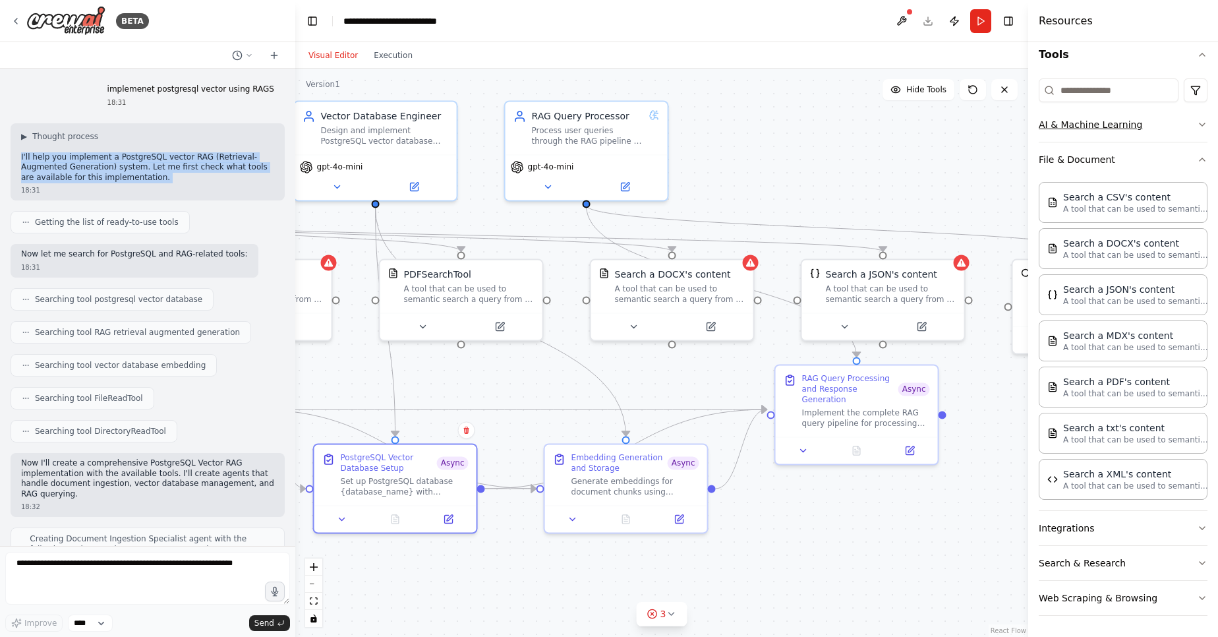
click at [1128, 129] on button "AI & Machine Learning" at bounding box center [1123, 124] width 169 height 34
